Goal: Use online tool/utility: Utilize a website feature to perform a specific function

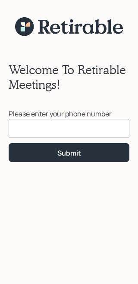
click at [103, 126] on input at bounding box center [69, 128] width 121 height 19
type input "[PHONE_NUMBER]"
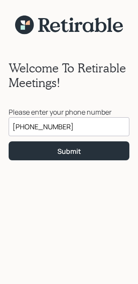
click at [82, 155] on button "Submit" at bounding box center [69, 151] width 121 height 19
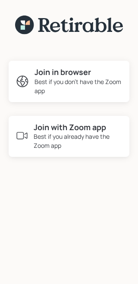
click at [73, 81] on div "Best if you don't have the Zoom app" at bounding box center [78, 86] width 88 height 18
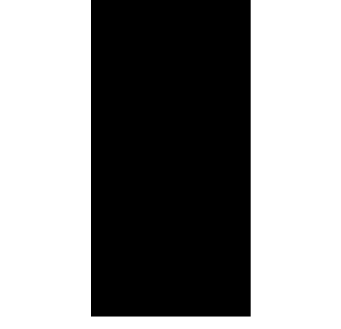
scroll to position [0, 0]
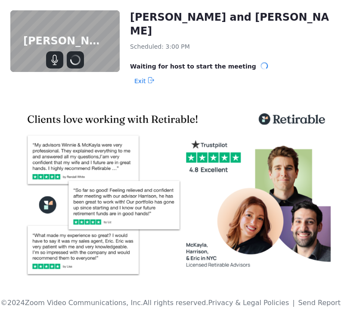
click at [137, 84] on div "[PERSON_NAME] and [PERSON_NAME] Scheduled: 3:00 PM Waiting for host to start th…" at bounding box center [170, 49] width 341 height 98
click at [52, 68] on button "Mute" at bounding box center [54, 59] width 17 height 17
click at [137, 277] on img at bounding box center [170, 195] width 321 height 172
click at [137, 278] on img at bounding box center [170, 195] width 321 height 172
click at [137, 141] on img at bounding box center [170, 195] width 321 height 172
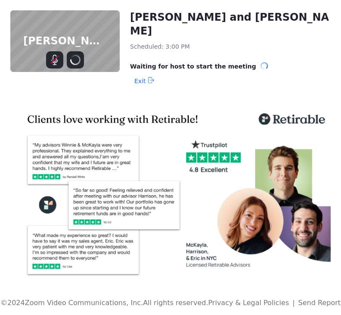
click at [137, 115] on img at bounding box center [170, 195] width 321 height 172
click at [76, 68] on button "Stop Video" at bounding box center [75, 59] width 17 height 17
click at [55, 64] on icon "Unmute" at bounding box center [55, 60] width 10 height 10
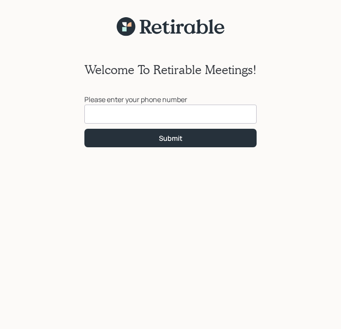
click at [137, 120] on input at bounding box center [170, 114] width 172 height 19
type input "[PHONE_NUMBER]"
click at [137, 141] on button "Submit" at bounding box center [170, 138] width 172 height 19
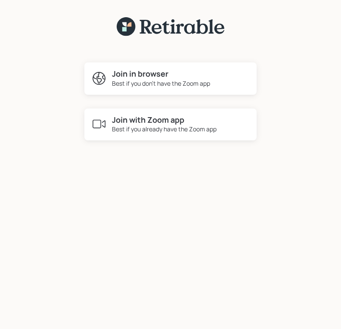
click at [137, 78] on h4 "Join in browser" at bounding box center [161, 73] width 98 height 9
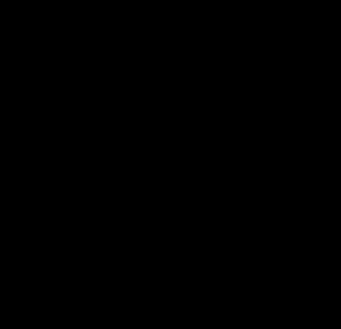
click at [137, 74] on div at bounding box center [170, 164] width 341 height 329
